Goal: Information Seeking & Learning: Understand process/instructions

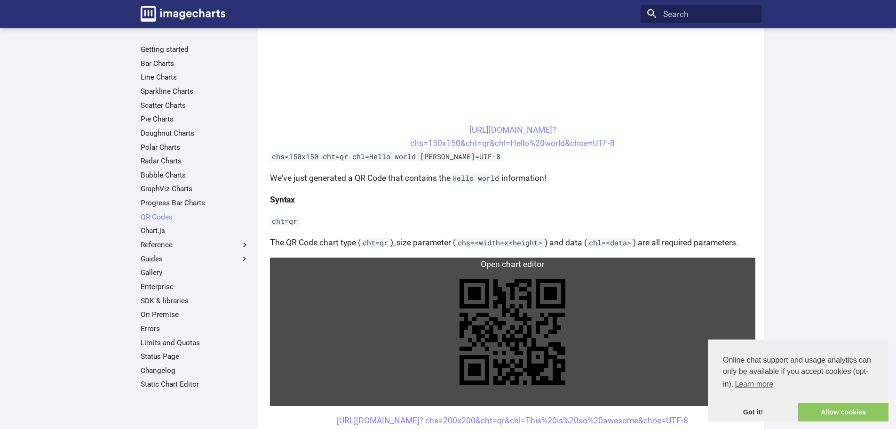
scroll to position [470, 0]
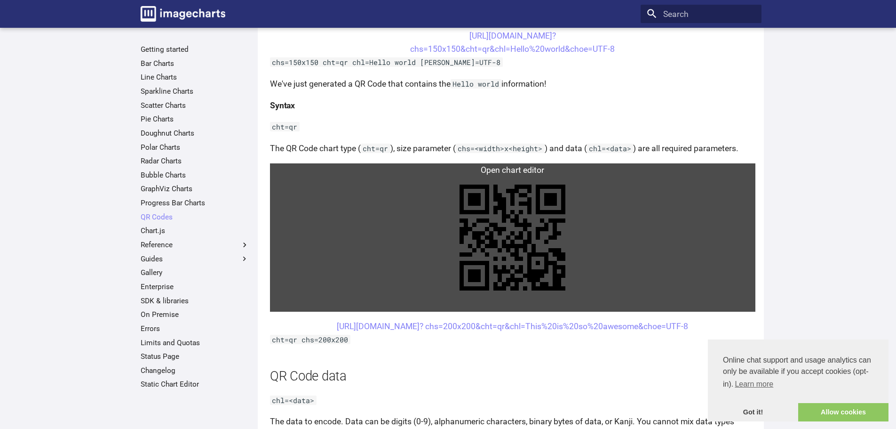
click at [506, 173] on link at bounding box center [512, 237] width 485 height 148
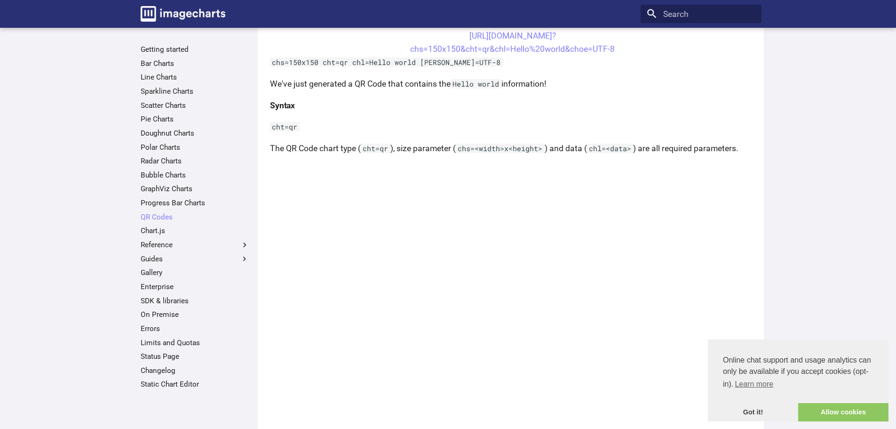
scroll to position [423, 0]
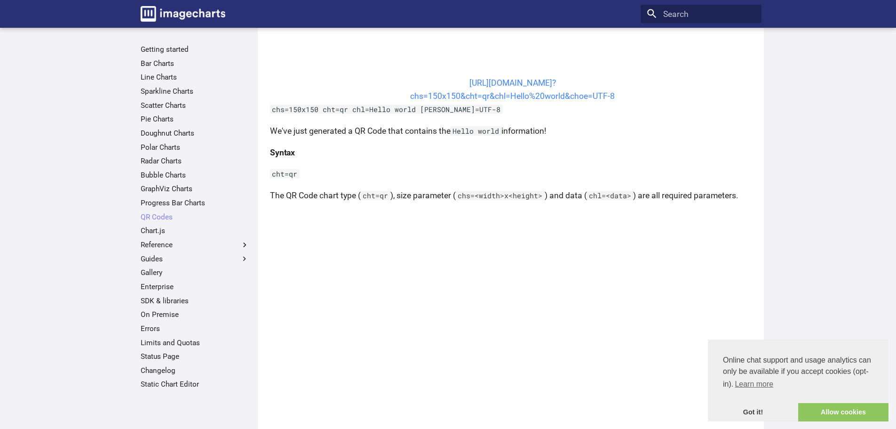
click at [460, 81] on link "[URL][DOMAIN_NAME]? chs=150x150&cht=qr&chl=Hello%20world&choe=UTF-8" at bounding box center [512, 89] width 205 height 23
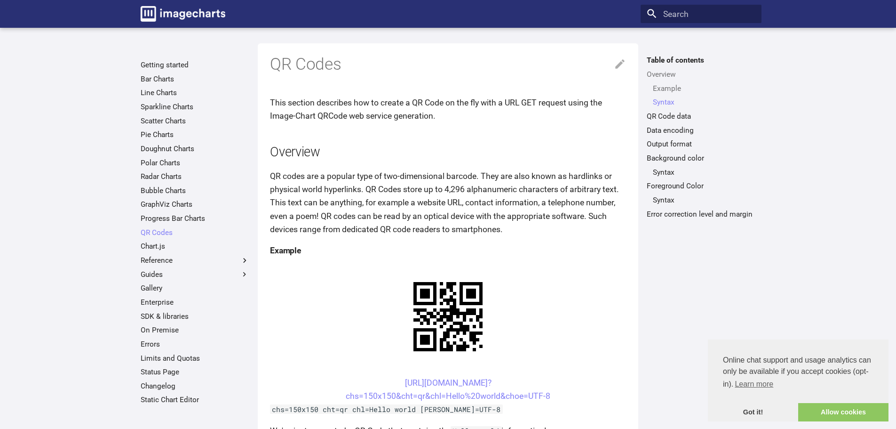
scroll to position [423, 0]
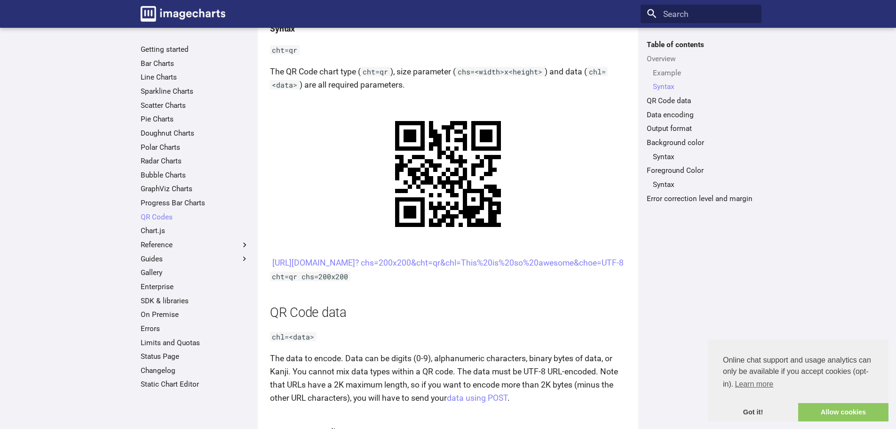
drag, startPoint x: 585, startPoint y: 278, endPoint x: 332, endPoint y: 265, distance: 253.8
click at [332, 265] on center "[URL][DOMAIN_NAME]? chs=200x200&cht=qr&chl=This%20is%20so%20awesome&choe=UTF-8" at bounding box center [448, 262] width 356 height 13
copy link "[URL][DOMAIN_NAME]? chs=200x200&cht=qr&chl=This%20is%20so%20awesome&choe=UTF-8"
click at [676, 101] on link "QR Code data" at bounding box center [701, 100] width 109 height 9
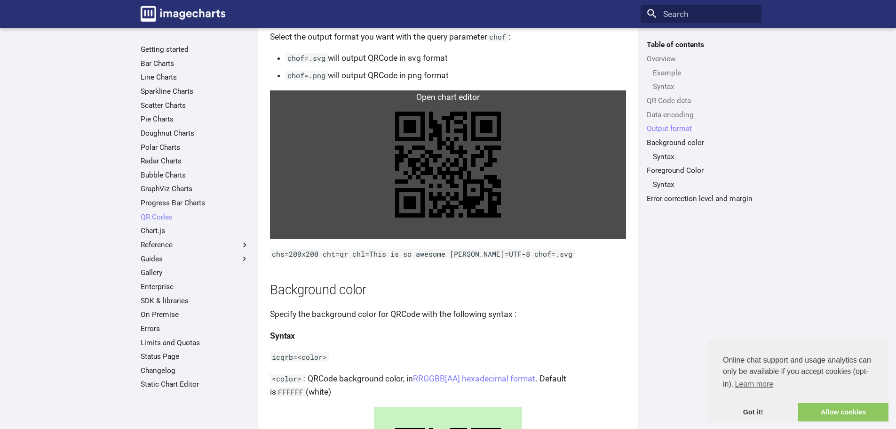
scroll to position [893, 0]
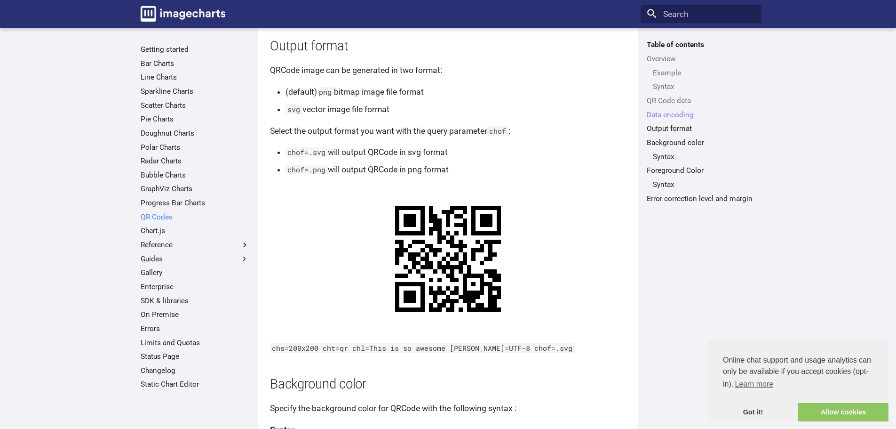
click at [162, 216] on link "QR Codes" at bounding box center [195, 216] width 109 height 9
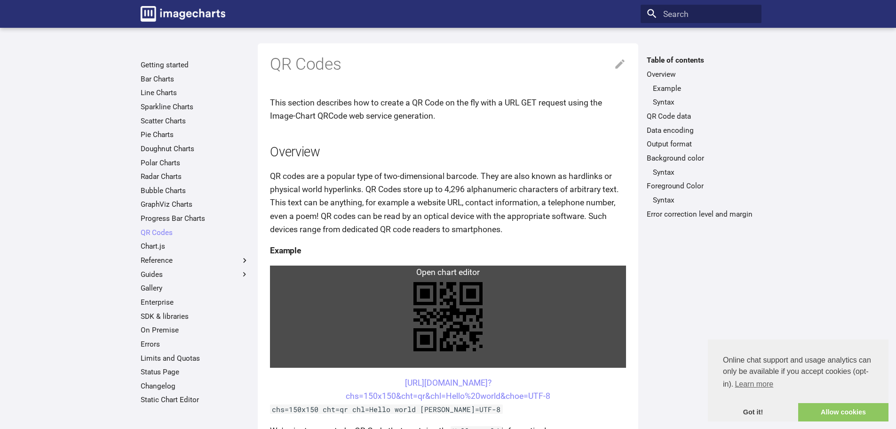
scroll to position [141, 0]
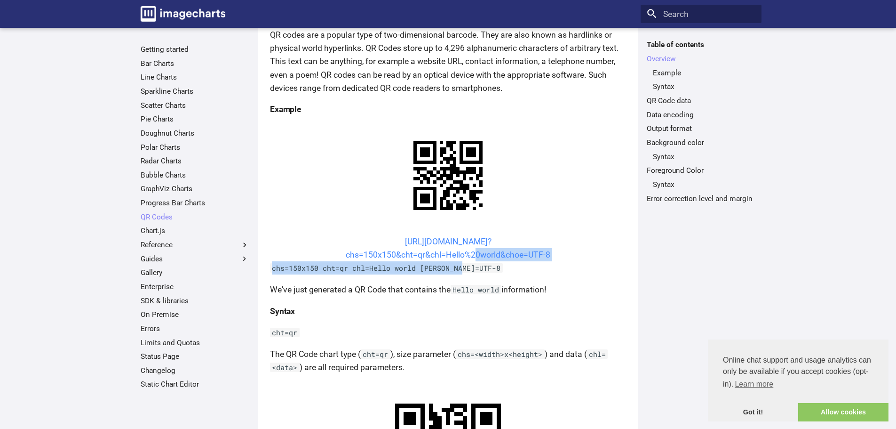
drag, startPoint x: 556, startPoint y: 265, endPoint x: 472, endPoint y: 255, distance: 84.8
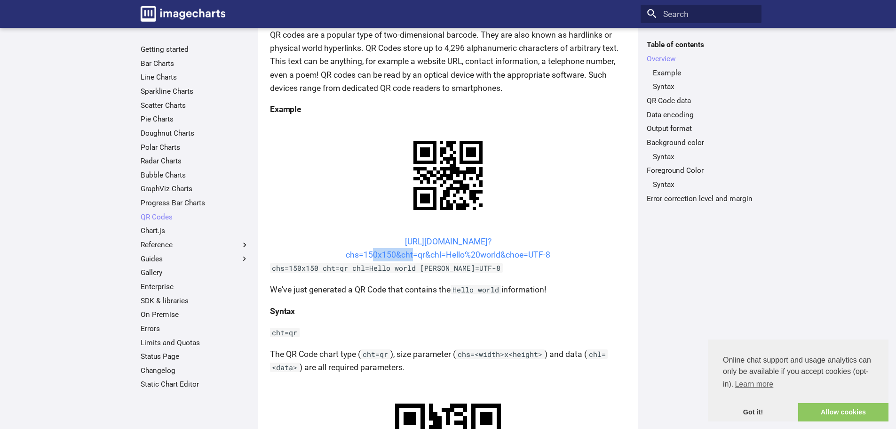
drag, startPoint x: 409, startPoint y: 260, endPoint x: 370, endPoint y: 254, distance: 39.4
click at [370, 254] on center "[URL][DOMAIN_NAME]? chs=150x150&cht=qr&chl=Hello%20world&choe=UTF-8" at bounding box center [448, 248] width 356 height 26
click at [416, 261] on center "[URL][DOMAIN_NAME]? chs=150x150&cht=qr&chl=Hello%20world&choe=UTF-8" at bounding box center [448, 248] width 356 height 26
drag, startPoint x: 419, startPoint y: 259, endPoint x: 358, endPoint y: 239, distance: 63.4
click at [358, 239] on center "[URL][DOMAIN_NAME]? chs=150x150&cht=qr&chl=Hello%20world&choe=UTF-8" at bounding box center [448, 248] width 356 height 26
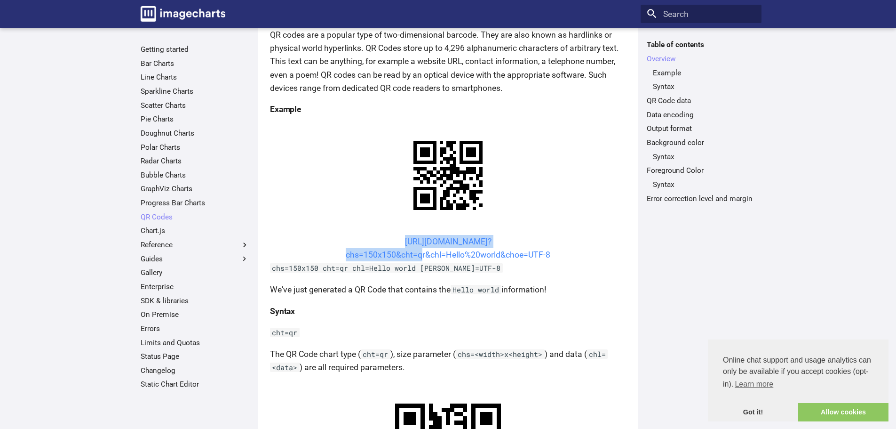
copy link "https://image-charts.com/chart? chs=150x150&cht="
click at [380, 237] on center "[URL][DOMAIN_NAME]? chs=150x150&cht=qr&chl=Hello%20world&choe=UTF-8" at bounding box center [448, 248] width 356 height 26
drag, startPoint x: 384, startPoint y: 241, endPoint x: 550, endPoint y: 255, distance: 166.6
click at [550, 255] on center "[URL][DOMAIN_NAME]? chs=150x150&cht=qr&chl=Hello%20world&choe=UTF-8" at bounding box center [448, 248] width 356 height 26
copy link "[URL][DOMAIN_NAME]? chs=150x150&cht=qr&chl=Hello%20world&choe=UTF-8"
